Goal: Navigation & Orientation: Find specific page/section

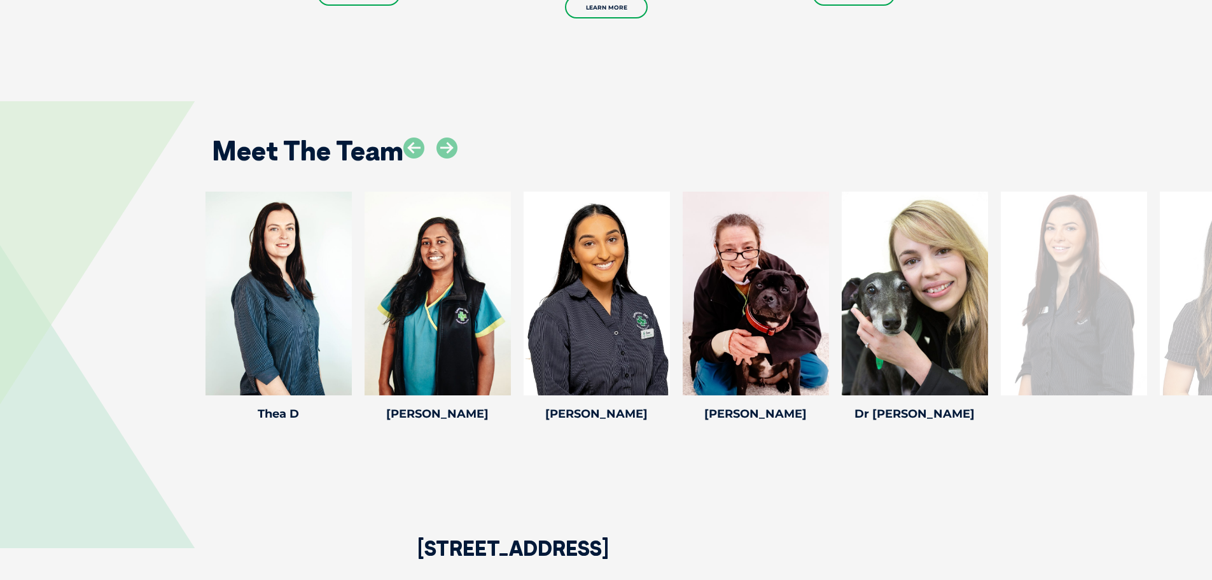
scroll to position [2290, 0]
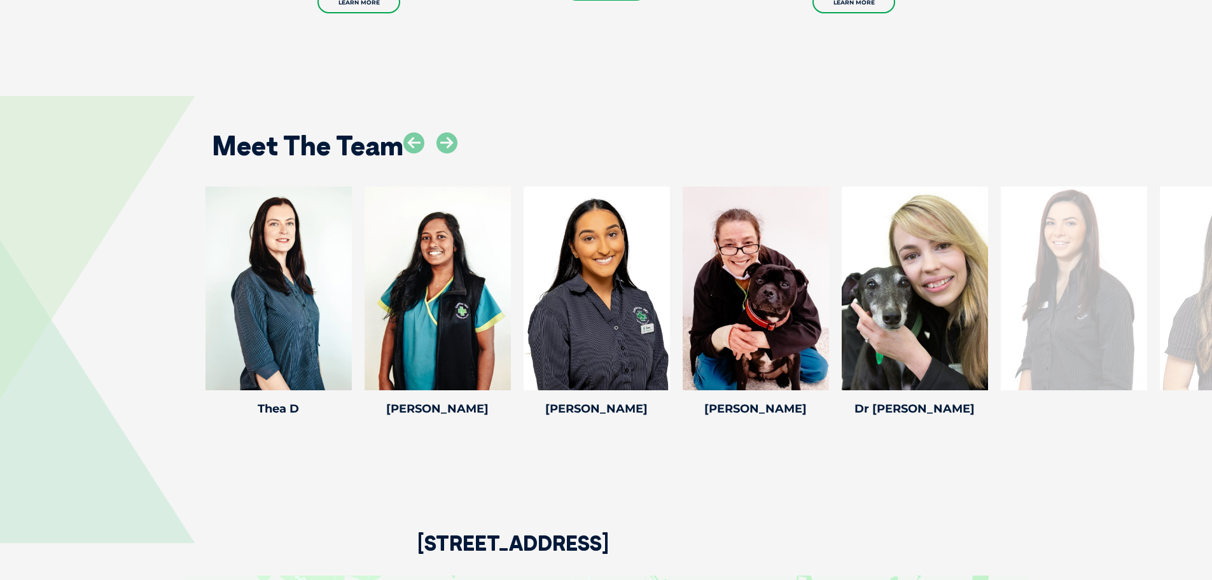
click at [1050, 283] on div at bounding box center [1074, 288] width 146 height 204
click at [440, 132] on icon at bounding box center [446, 142] width 21 height 21
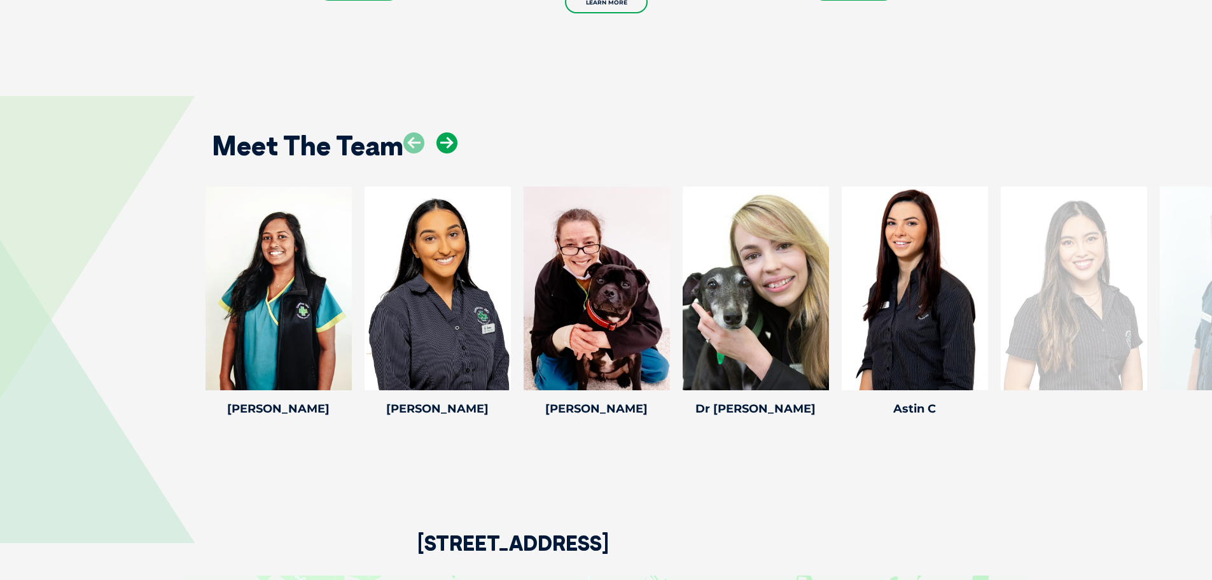
click at [442, 132] on icon at bounding box center [446, 142] width 21 height 21
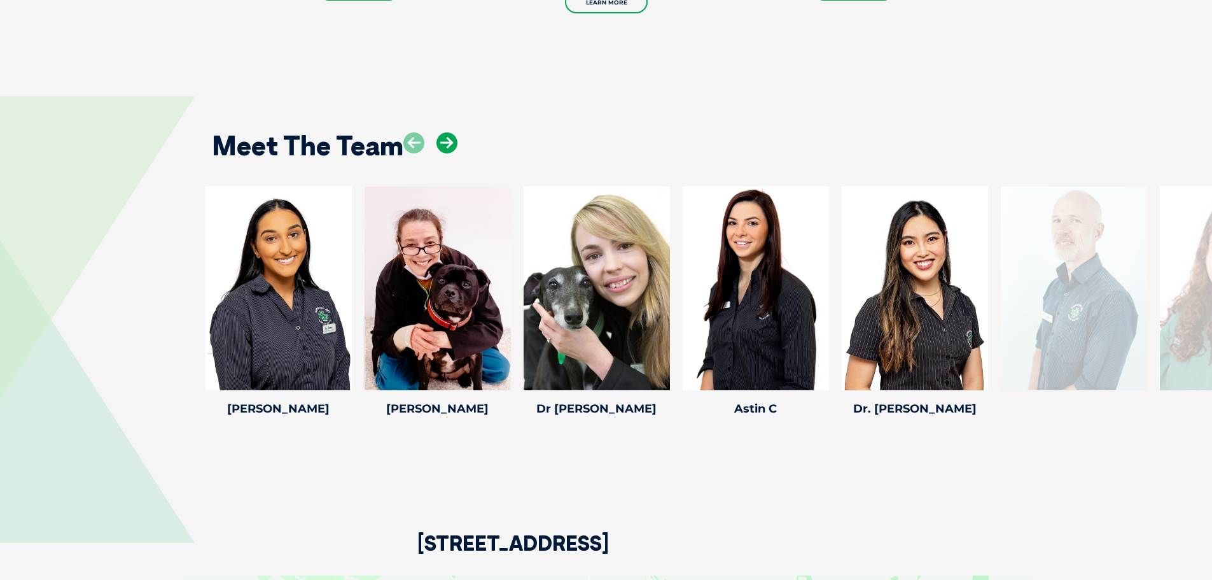
click at [442, 132] on icon at bounding box center [446, 142] width 21 height 21
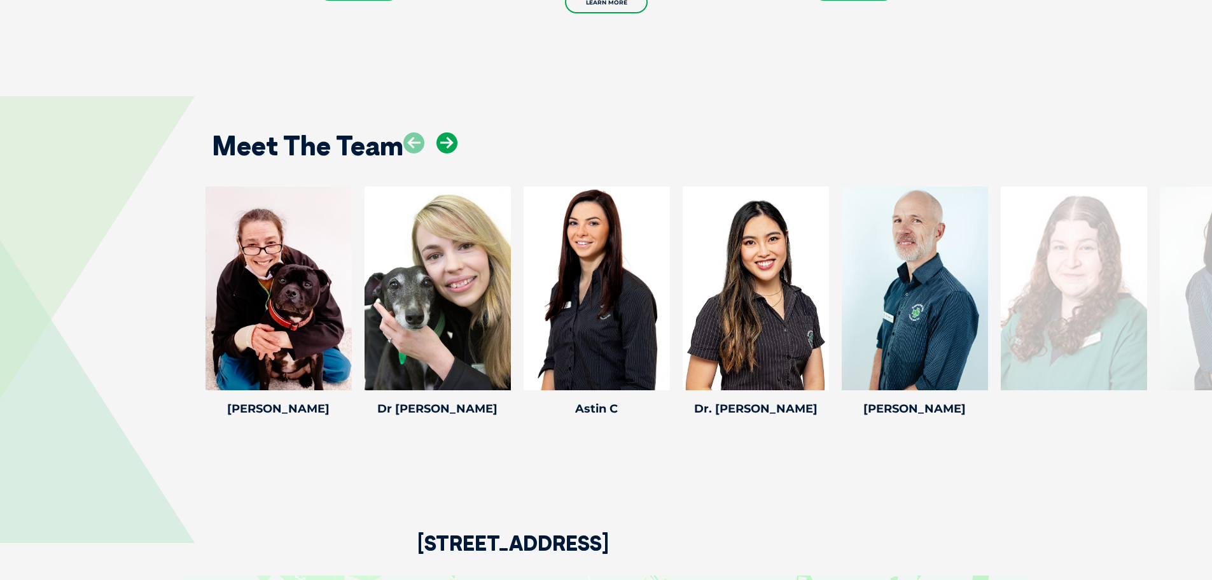
click at [442, 132] on icon at bounding box center [446, 142] width 21 height 21
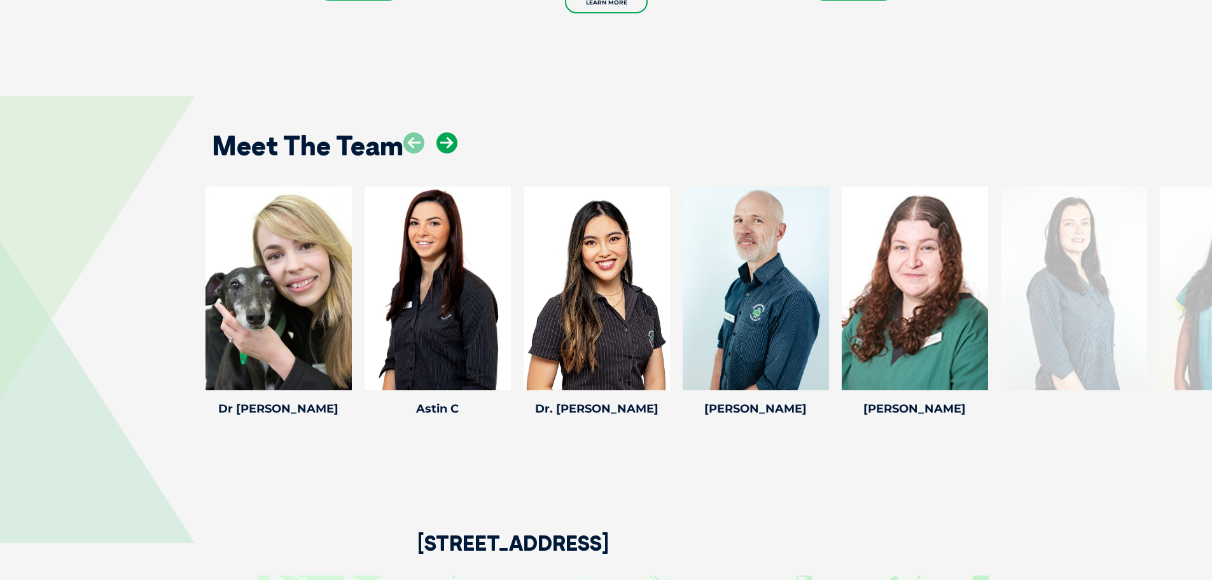
click at [442, 132] on icon at bounding box center [446, 142] width 21 height 21
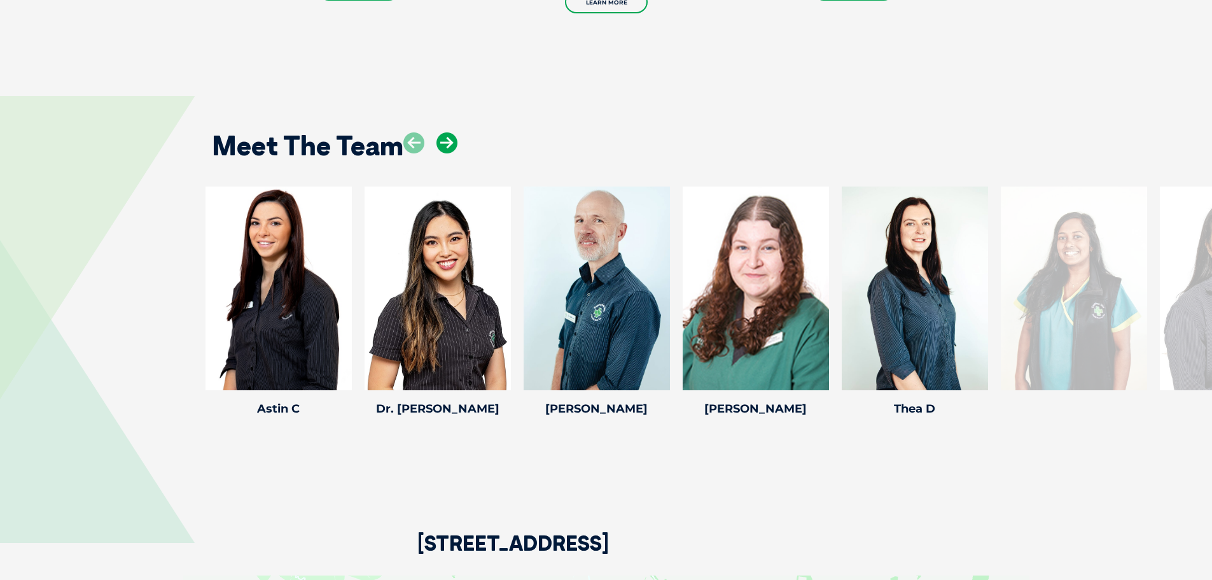
click at [442, 132] on icon at bounding box center [446, 142] width 21 height 21
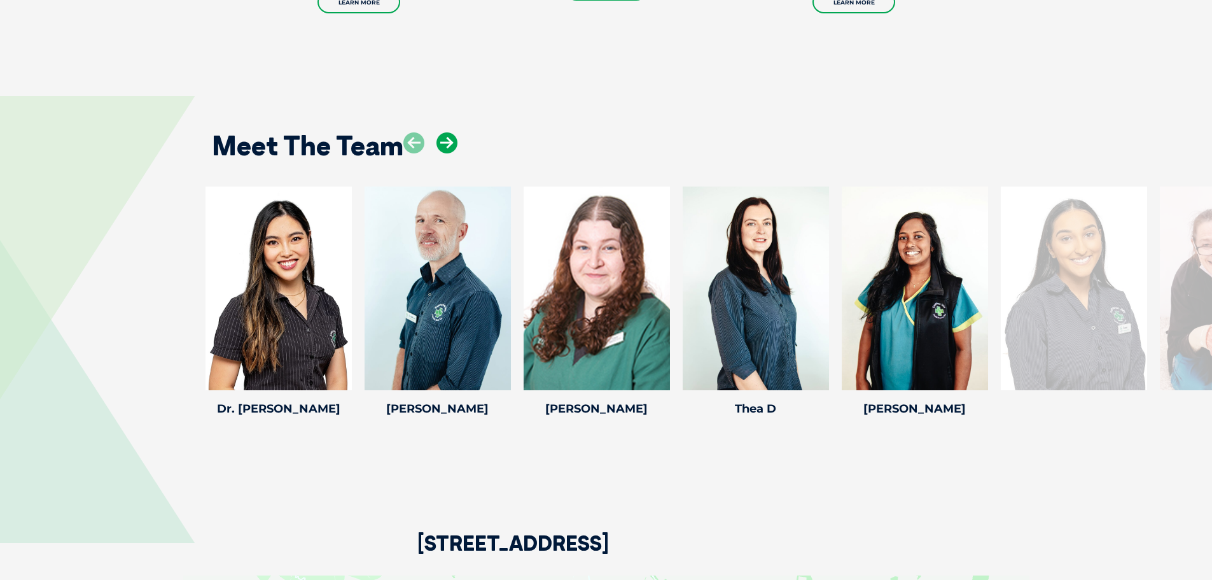
click at [443, 132] on icon at bounding box center [446, 142] width 21 height 21
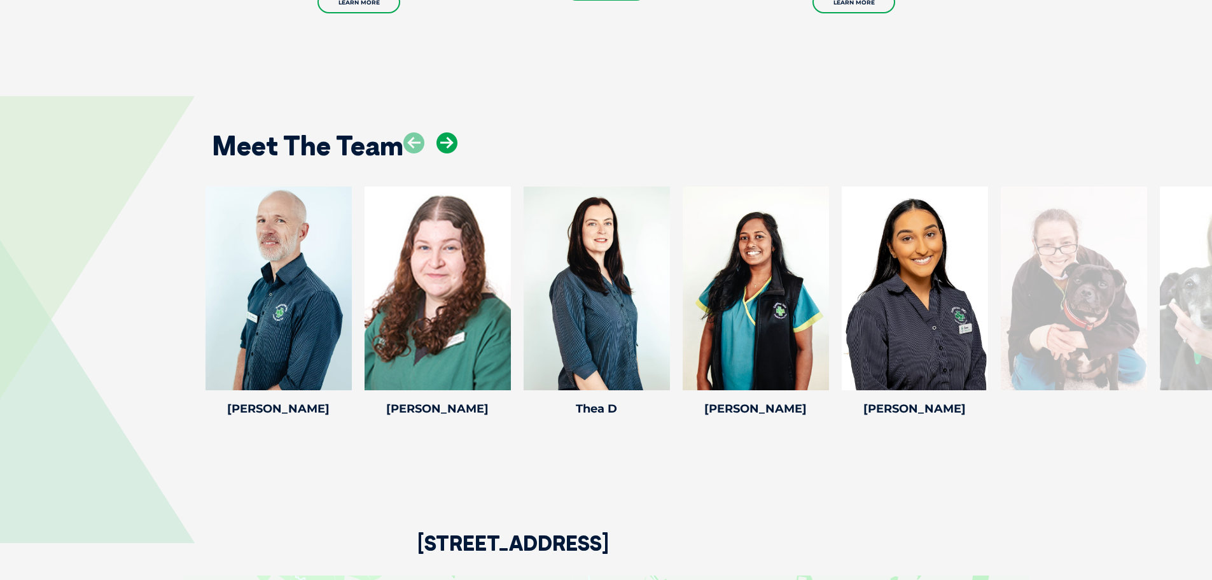
click at [452, 132] on icon at bounding box center [446, 142] width 21 height 21
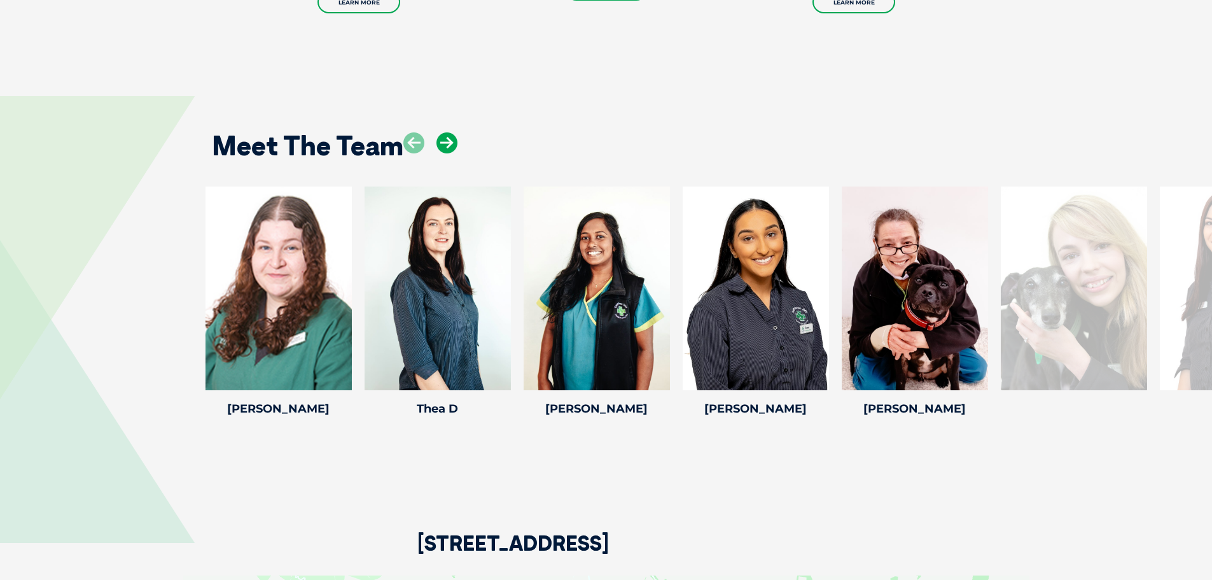
click at [452, 132] on icon at bounding box center [446, 142] width 21 height 21
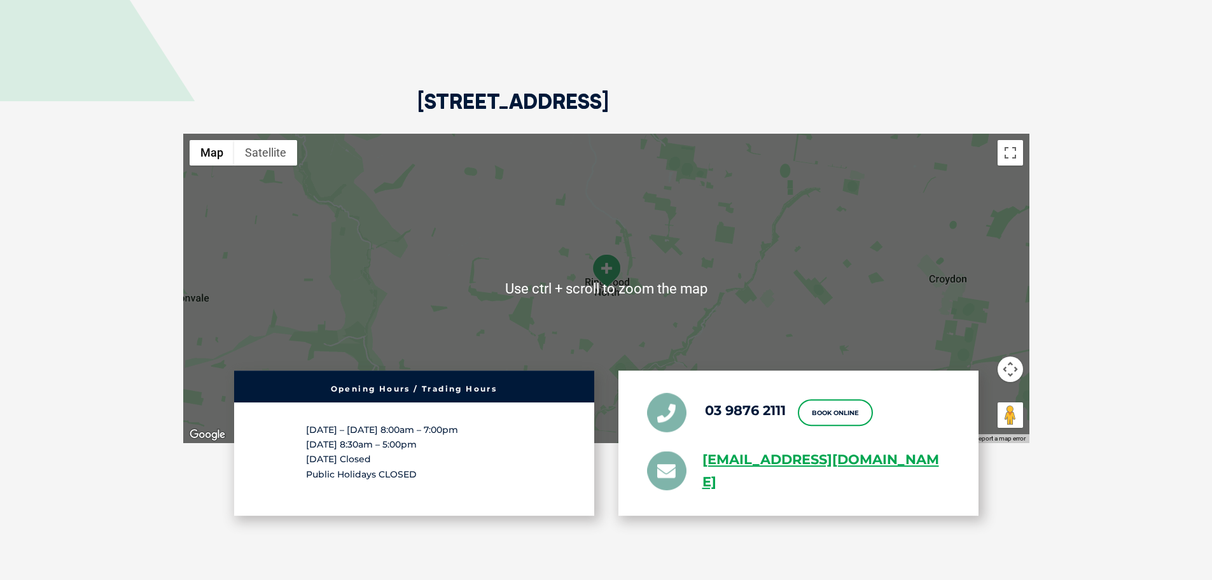
scroll to position [2863, 0]
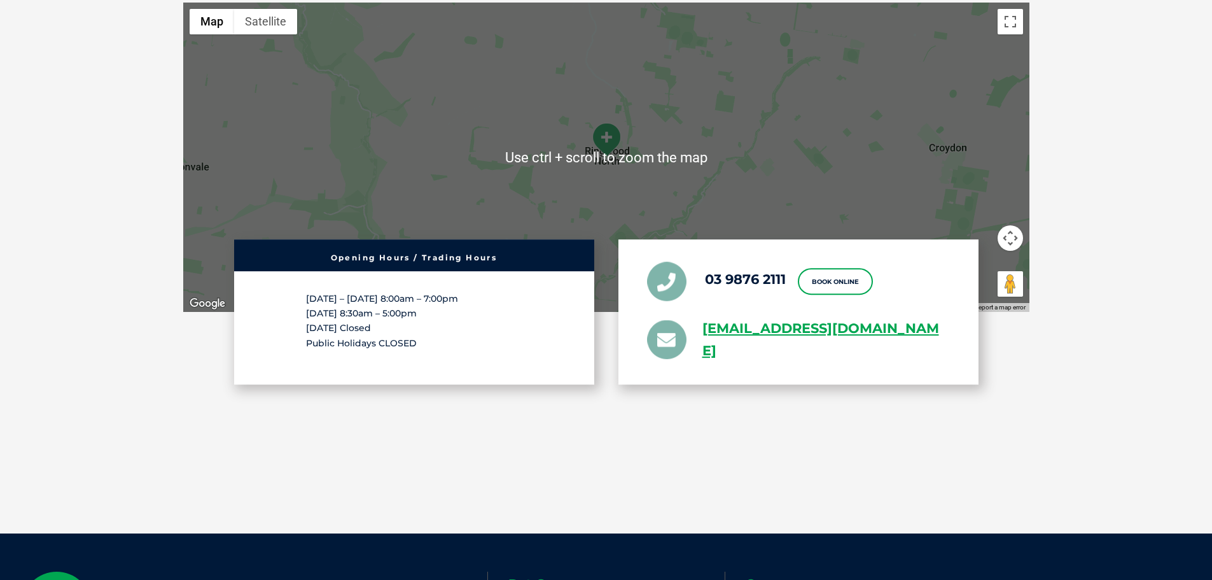
click at [1171, 417] on section "[STREET_ADDRESS] ← Move left → Move right ↑ Move up ↓ Move down + Zoom in - Zoo…" at bounding box center [606, 190] width 1212 height 685
